Goal: Check status: Check status

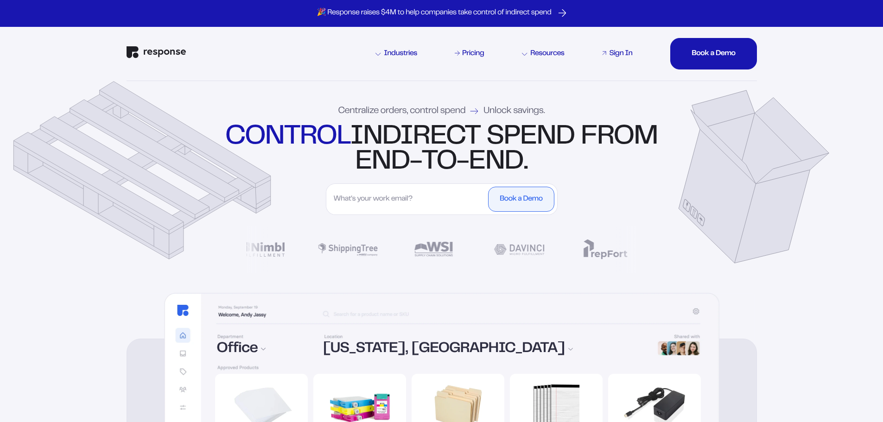
click at [622, 58] on link "Sign In" at bounding box center [617, 53] width 34 height 11
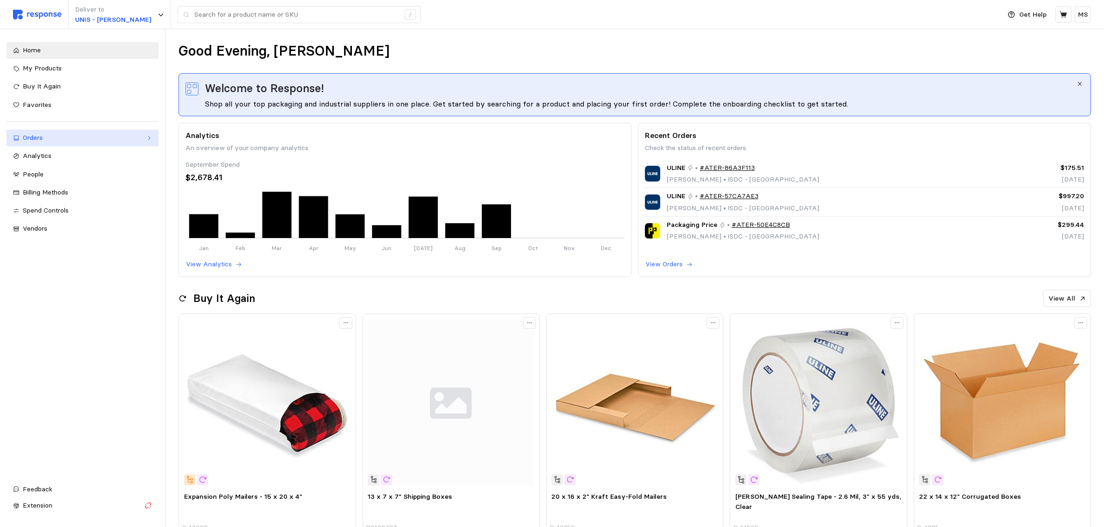
click at [95, 144] on link "Orders" at bounding box center [82, 138] width 152 height 17
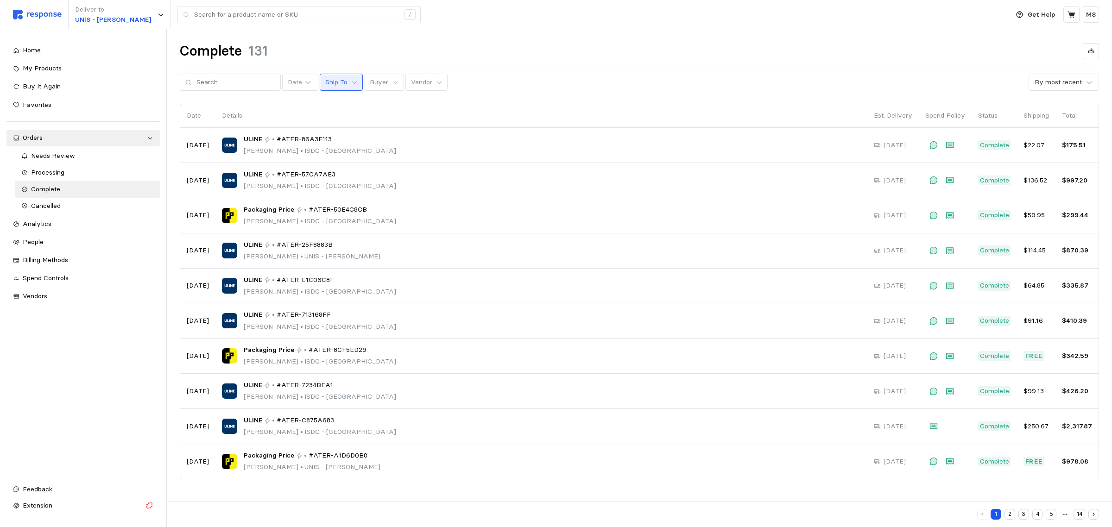
click at [338, 87] on button "Ship To" at bounding box center [341, 83] width 43 height 18
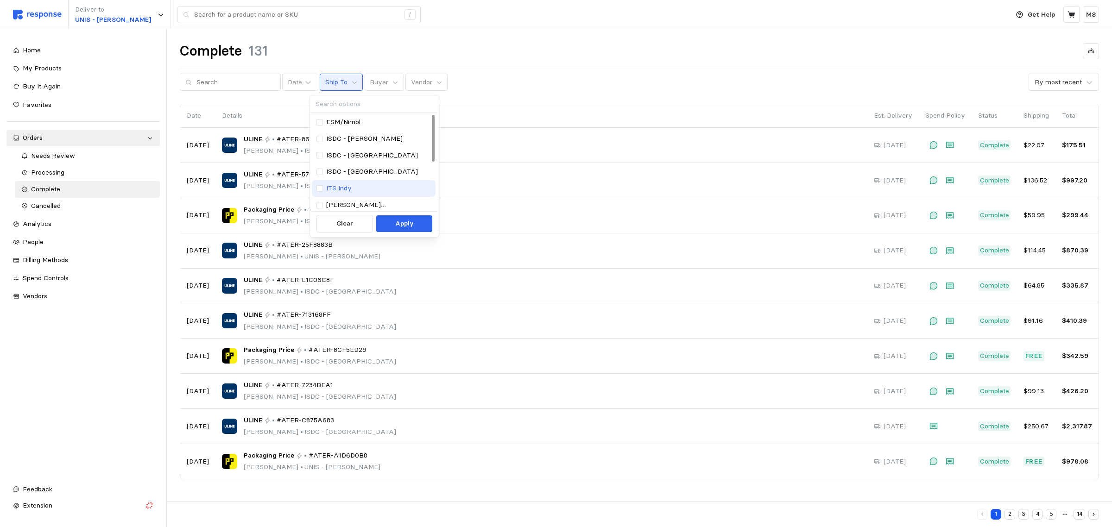
click at [403, 185] on div "ITS Indy" at bounding box center [374, 189] width 114 height 10
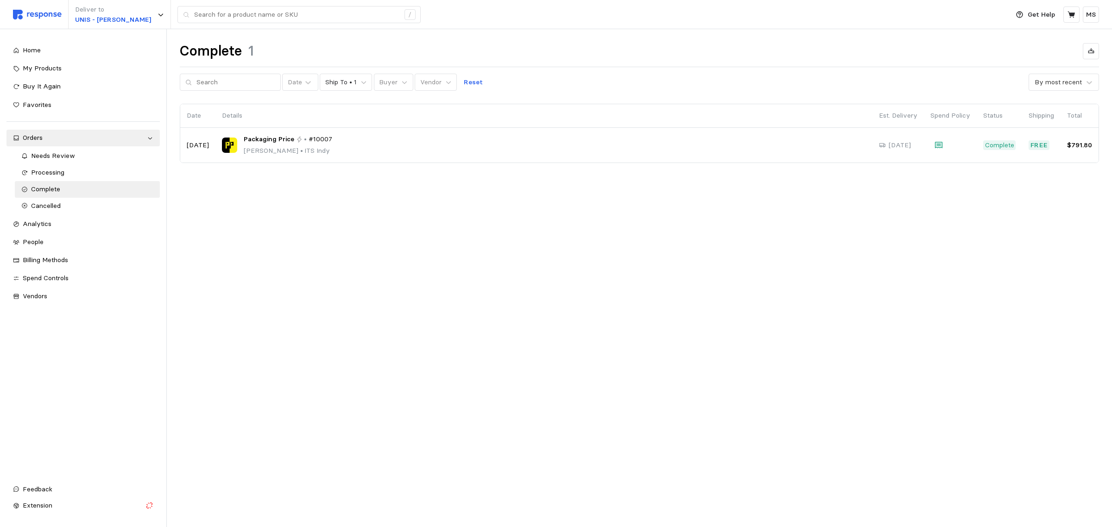
click at [592, 236] on main "Complete 1 Date Ship To • 1 Buyer Vendor Reset By most recent Date Details Est.…" at bounding box center [556, 263] width 1112 height 527
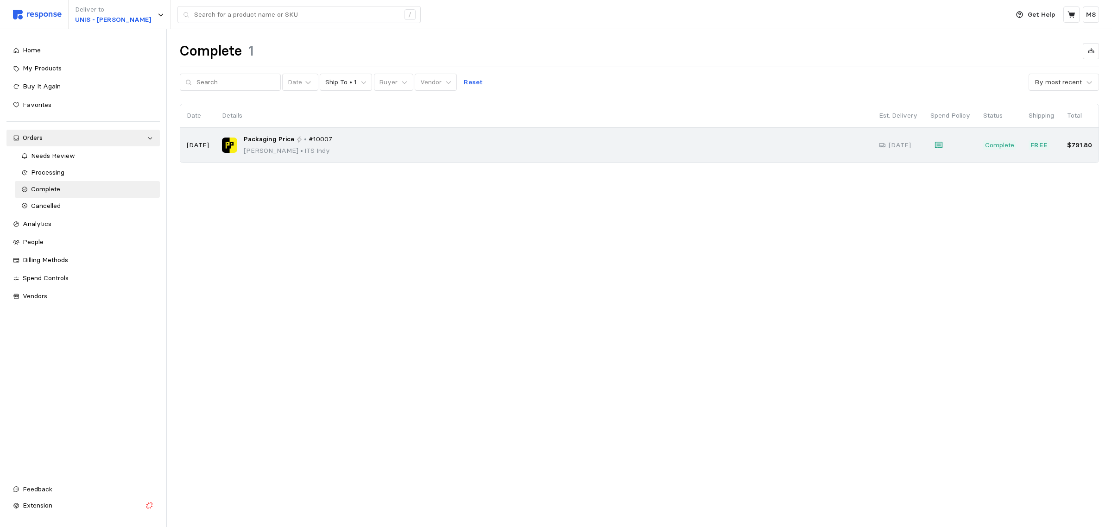
click at [490, 153] on div "Packaging Price • #10007 Preston Pyle • ITS Indy" at bounding box center [544, 145] width 644 height 22
